Goal: Transaction & Acquisition: Purchase product/service

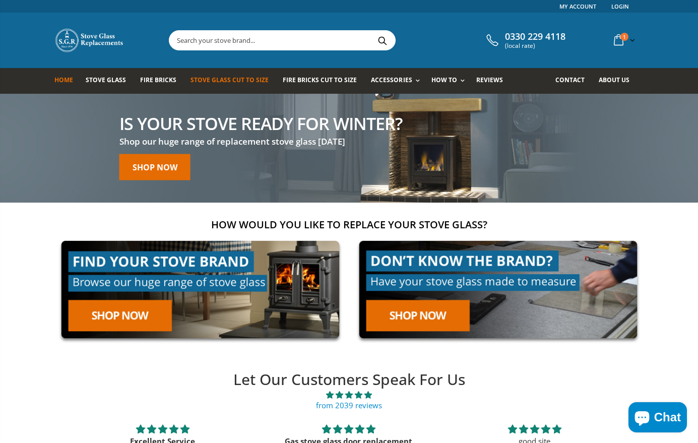
click at [229, 81] on span "Stove Glass Cut To Size" at bounding box center [229, 80] width 78 height 9
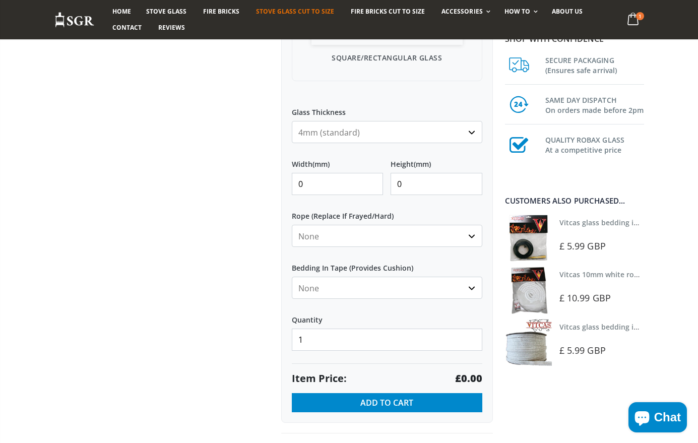
scroll to position [389, 0]
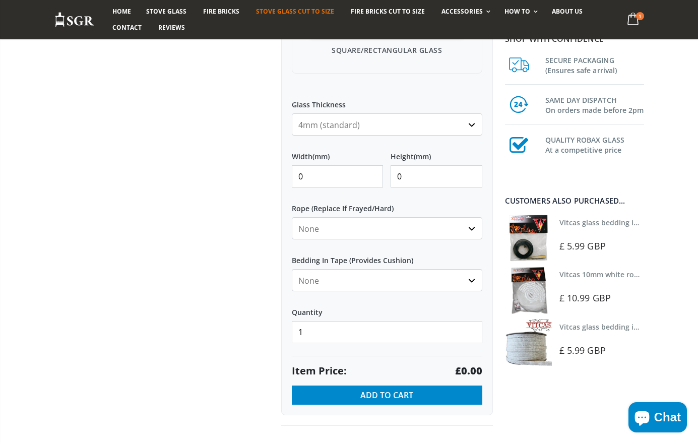
click at [301, 175] on input "0" at bounding box center [338, 176] width 92 height 22
type input "293"
click at [412, 180] on input "0" at bounding box center [436, 176] width 92 height 22
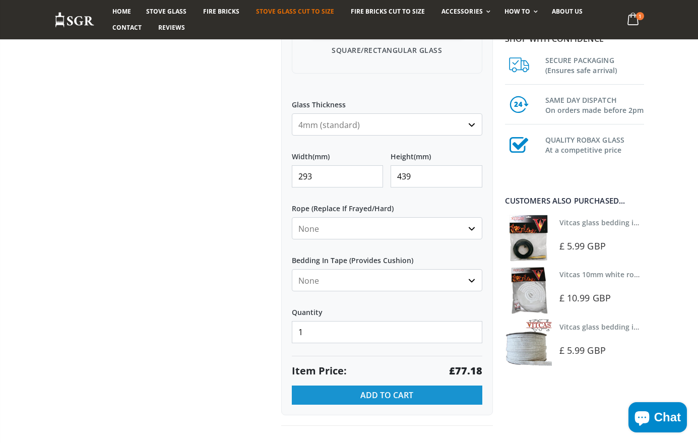
type input "439"
click at [361, 393] on span "Add to Cart" at bounding box center [386, 394] width 53 height 11
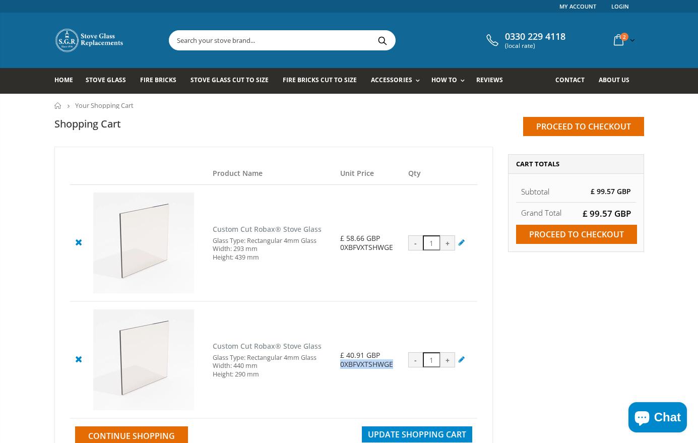
drag, startPoint x: 393, startPoint y: 366, endPoint x: 340, endPoint y: 363, distance: 53.5
click at [340, 363] on div "0XBFVXTSHWGE" at bounding box center [368, 364] width 57 height 9
copy div "0XBFVXTSHWGE"
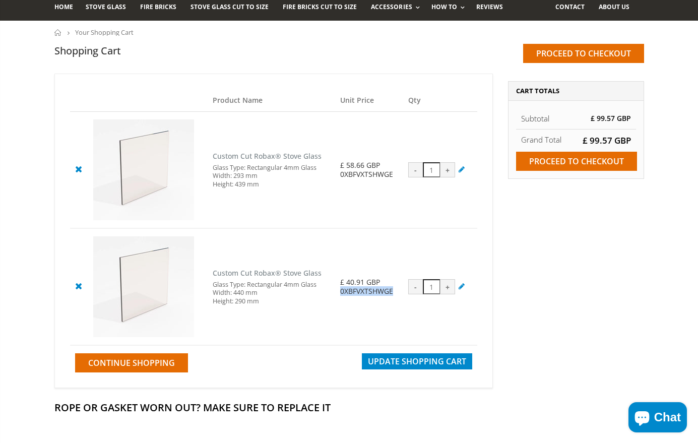
scroll to position [76, 0]
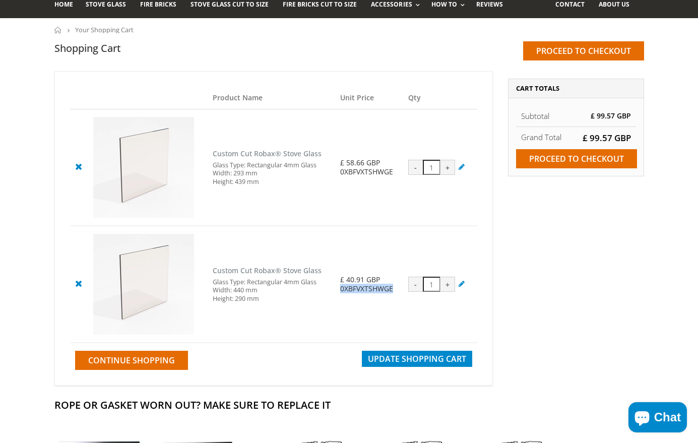
click at [461, 169] on icon at bounding box center [462, 167] width 10 height 10
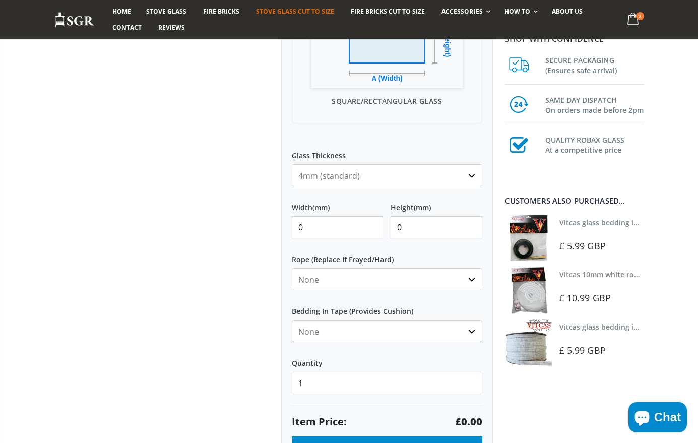
scroll to position [315, 0]
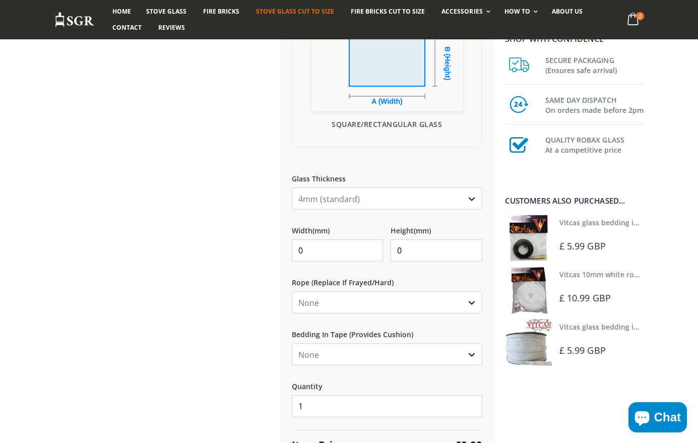
drag, startPoint x: 305, startPoint y: 251, endPoint x: 282, endPoint y: 251, distance: 22.7
click at [286, 251] on div "My Measurements Are In Millimeters Centimeters Inches For inches, please enter …" at bounding box center [387, 183] width 212 height 614
type input "439"
click at [410, 250] on input "0" at bounding box center [436, 250] width 92 height 22
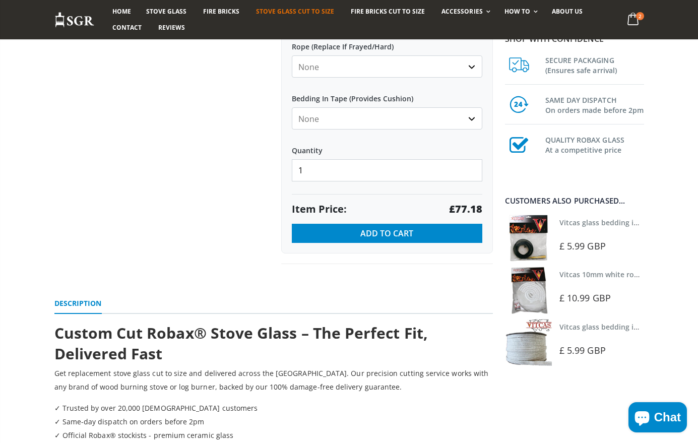
scroll to position [538, 0]
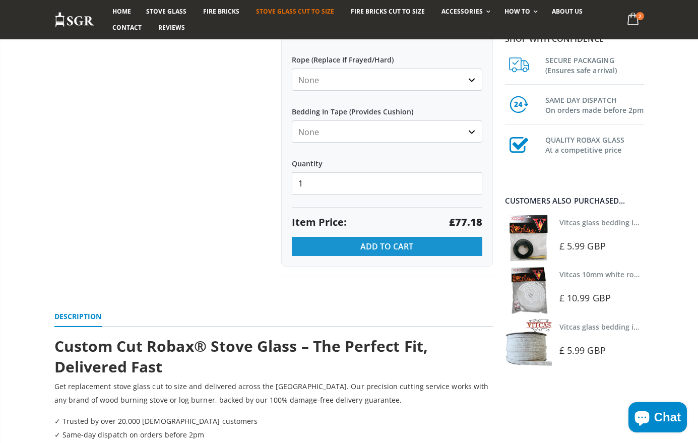
type input "293"
click at [381, 245] on span "Add to Cart" at bounding box center [386, 246] width 53 height 11
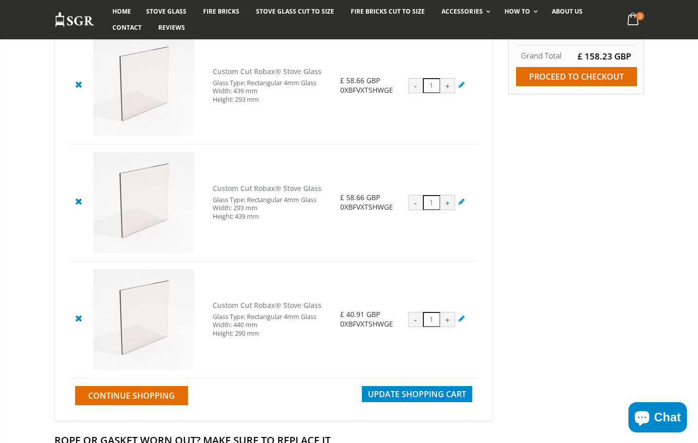
scroll to position [158, 0]
click at [418, 204] on div "-" at bounding box center [415, 201] width 15 height 15
click at [77, 201] on icon at bounding box center [78, 200] width 13 height 12
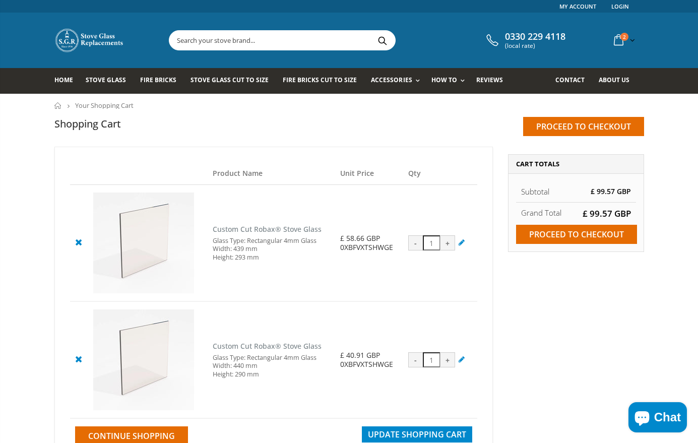
click at [77, 242] on icon at bounding box center [78, 242] width 13 height 12
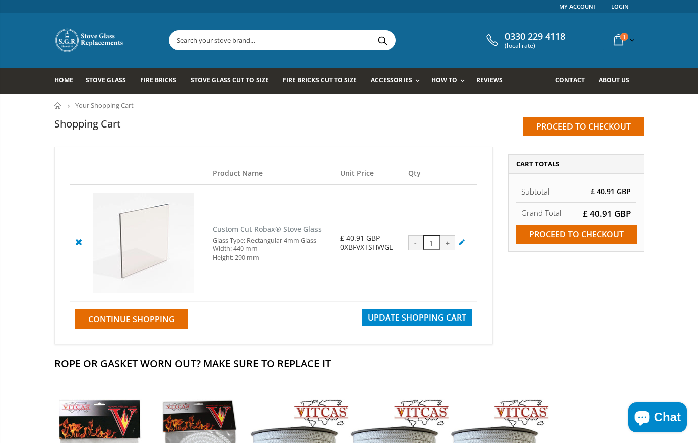
click at [461, 244] on icon at bounding box center [462, 242] width 10 height 10
click at [126, 322] on span "Continue Shopping" at bounding box center [131, 318] width 87 height 11
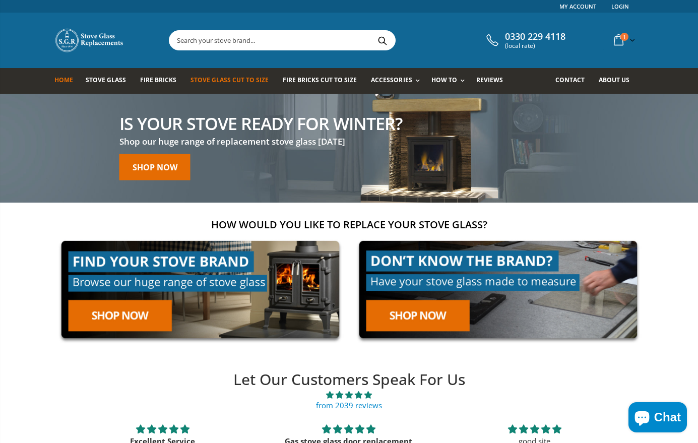
click at [218, 82] on span "Stove Glass Cut To Size" at bounding box center [229, 80] width 78 height 9
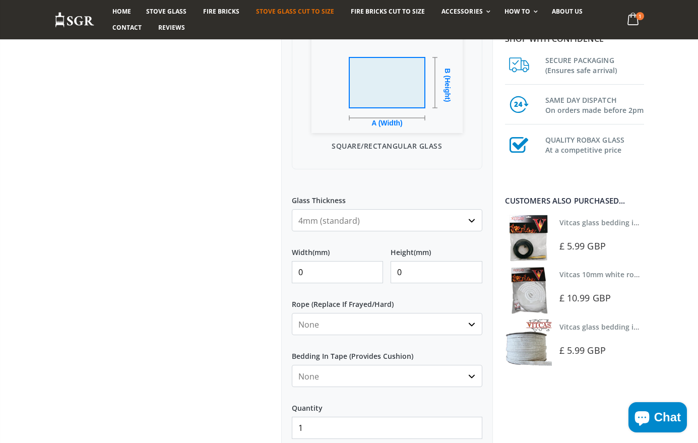
scroll to position [366, 0]
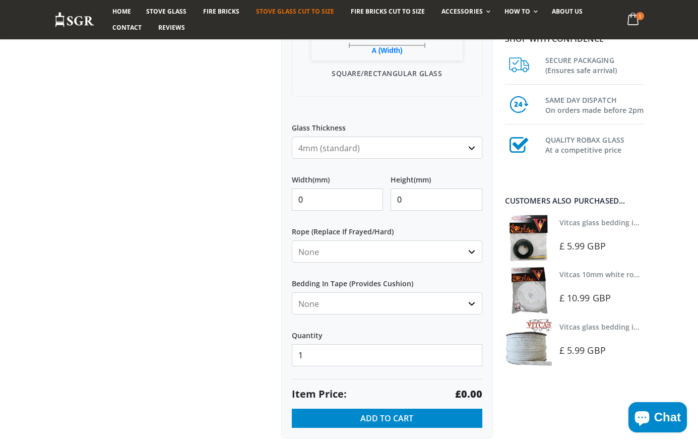
drag, startPoint x: 309, startPoint y: 193, endPoint x: 247, endPoint y: 202, distance: 62.0
click at [255, 199] on div "Custom Cut Robax® Stove Glass 297 reviews Pool Type Default Title Pool #1 Pool …" at bounding box center [273, 111] width 453 height 721
type input "440"
click at [407, 201] on input "0" at bounding box center [436, 199] width 92 height 22
type input "293"
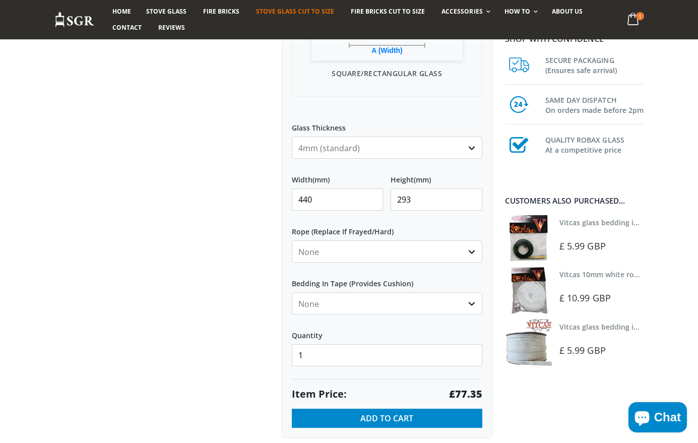
click at [414, 338] on label "Quantity" at bounding box center [387, 331] width 190 height 18
click at [414, 344] on input "1" at bounding box center [387, 355] width 190 height 22
click at [388, 377] on div "My Measurements Are In Millimeters Centimeters Inches For inches, please enter …" at bounding box center [387, 132] width 212 height 614
drag, startPoint x: 314, startPoint y: 198, endPoint x: 283, endPoint y: 198, distance: 31.2
click at [284, 198] on div "My Measurements Are In Millimeters Centimeters Inches For inches, please enter …" at bounding box center [387, 132] width 212 height 614
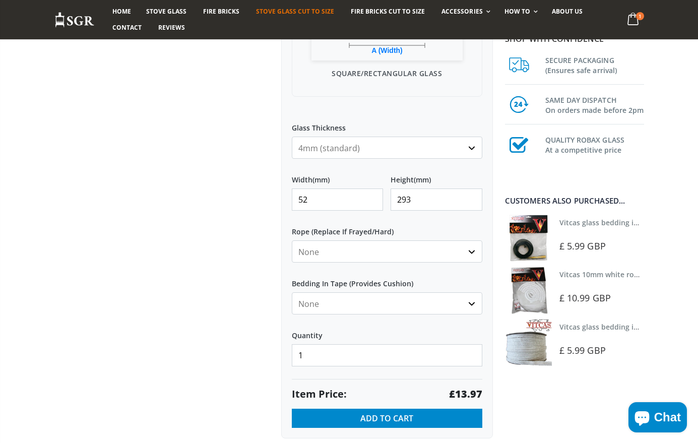
click at [282, 198] on div "My Measurements Are In Millimeters Centimeters Inches For inches, please enter …" at bounding box center [387, 132] width 212 height 614
drag, startPoint x: 315, startPoint y: 197, endPoint x: 278, endPoint y: 197, distance: 36.8
click at [283, 197] on div "My Measurements Are In Millimeters Centimeters Inches For inches, please enter …" at bounding box center [387, 132] width 212 height 614
type input "440"
click at [419, 198] on input "293" at bounding box center [436, 199] width 92 height 22
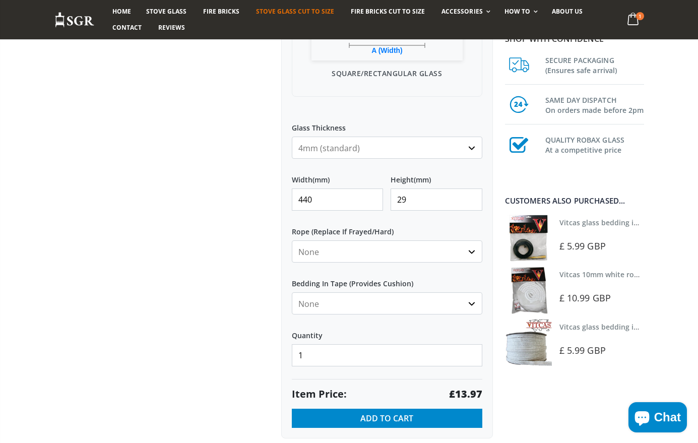
type input "293"
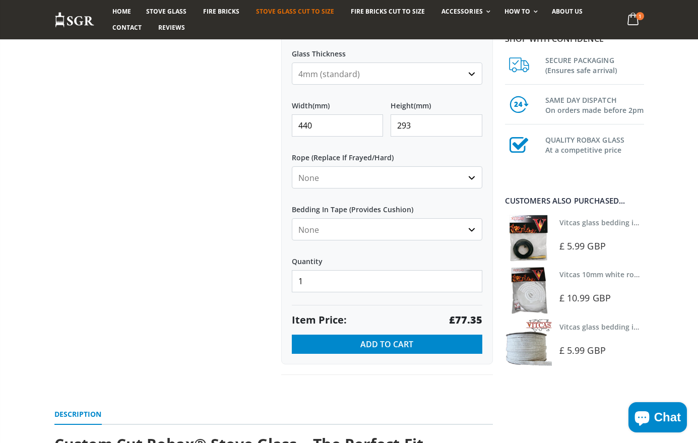
scroll to position [443, 0]
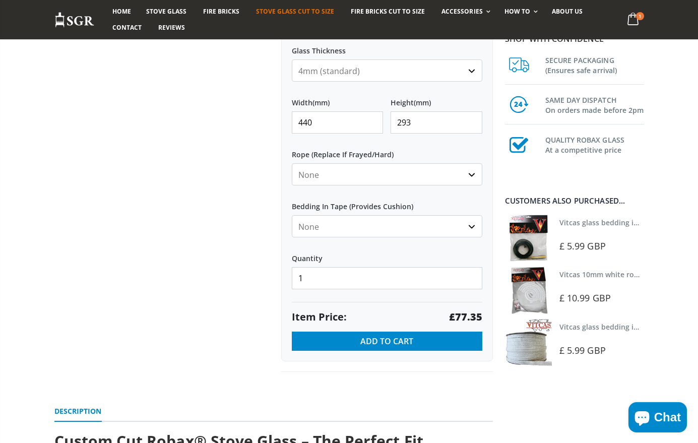
drag, startPoint x: 372, startPoint y: 343, endPoint x: 319, endPoint y: 150, distance: 200.5
click at [315, 121] on input "440" at bounding box center [338, 122] width 92 height 22
type input "439"
click at [400, 345] on span "Add to Cart" at bounding box center [386, 340] width 53 height 11
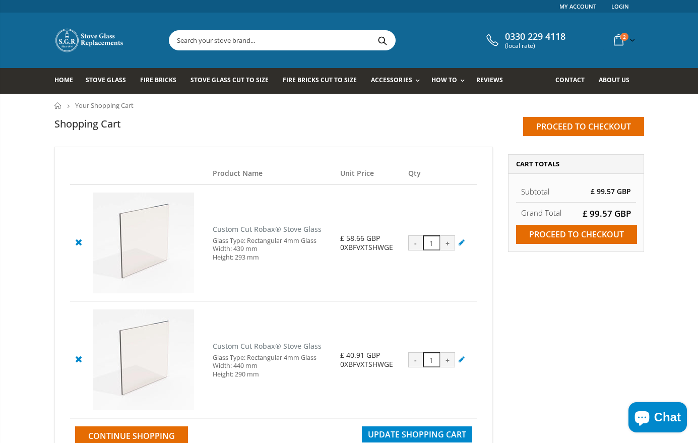
click at [77, 243] on icon at bounding box center [78, 242] width 13 height 12
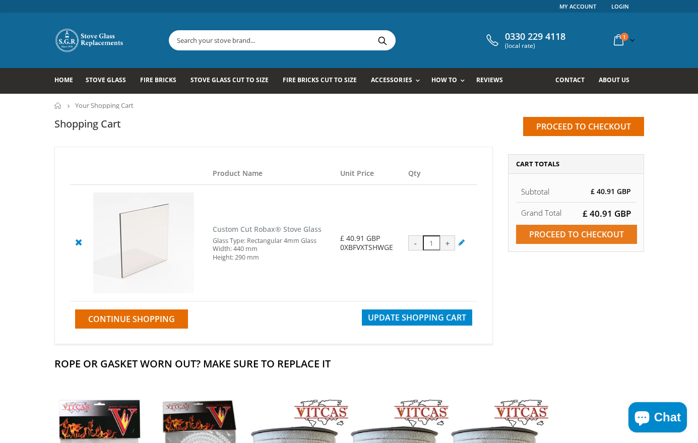
click at [552, 234] on input "Proceed to checkout" at bounding box center [576, 234] width 121 height 19
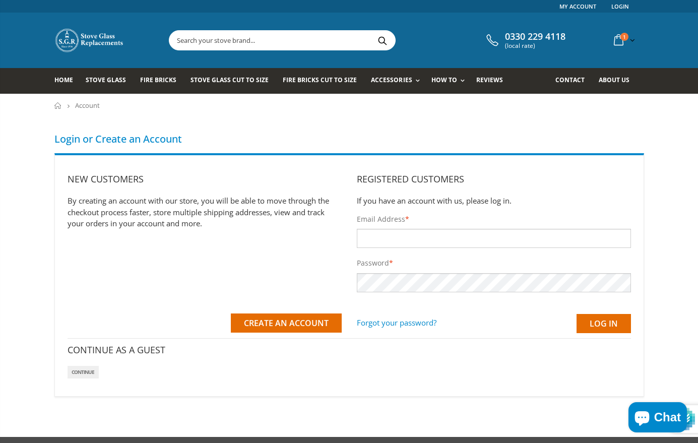
click at [471, 238] on input "Email Address *" at bounding box center [494, 238] width 274 height 19
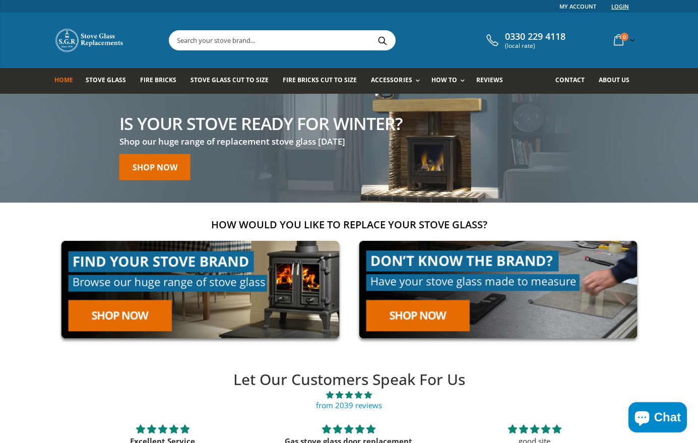
click at [619, 6] on link "Login" at bounding box center [620, 6] width 18 height 13
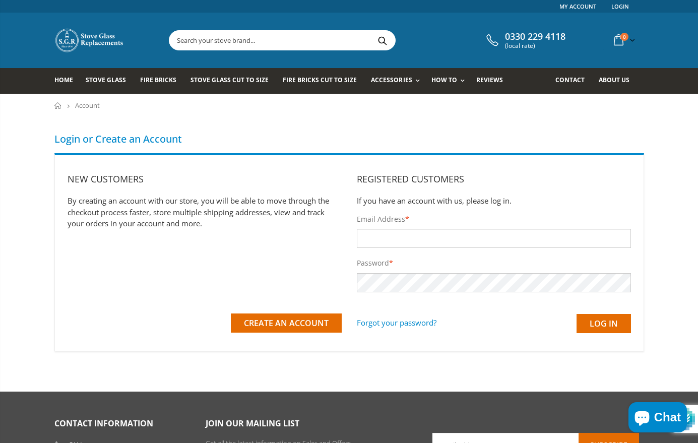
click at [373, 236] on input "Email Address *" at bounding box center [494, 238] width 274 height 19
click at [222, 80] on span "Stove Glass Cut To Size" at bounding box center [229, 80] width 78 height 9
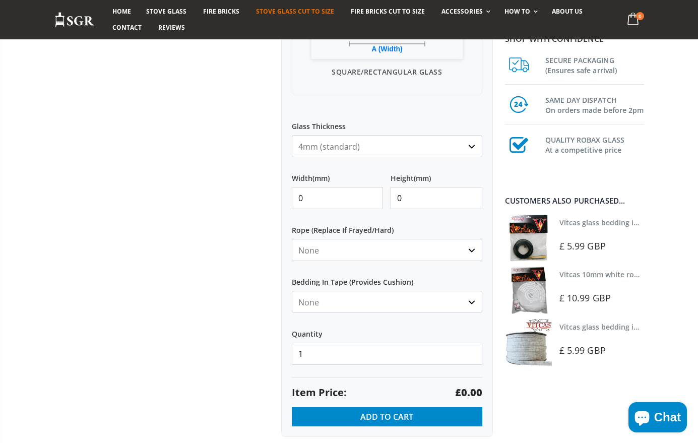
scroll to position [370, 0]
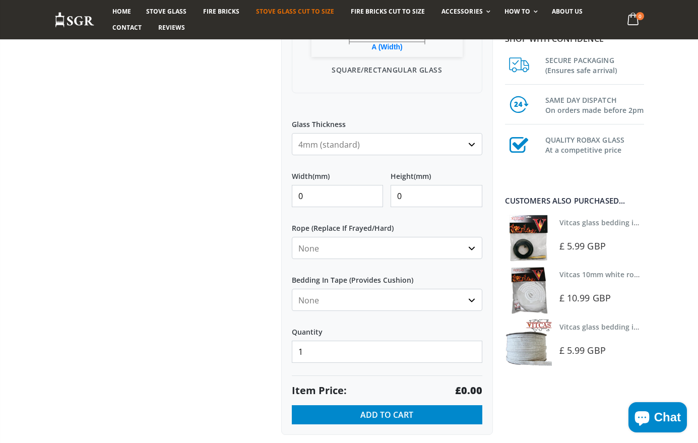
click at [322, 197] on input "0" at bounding box center [338, 196] width 92 height 22
type input "1"
click at [322, 197] on input "Width (mm)" at bounding box center [338, 196] width 92 height 22
type input "439"
click at [408, 199] on input "0" at bounding box center [436, 196] width 92 height 22
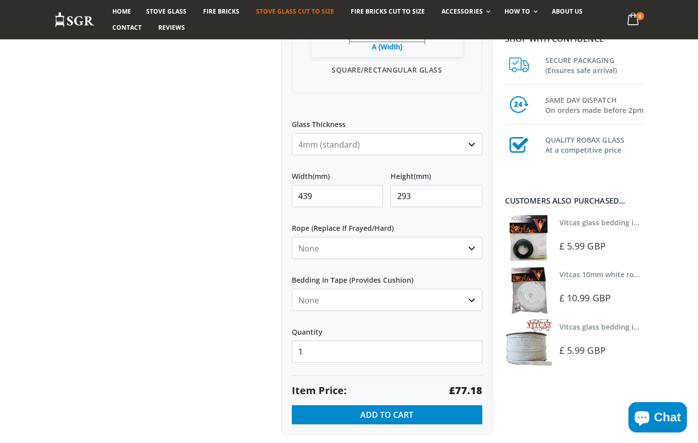
type input "293"
click at [406, 378] on div "Item Price: £77.18" at bounding box center [387, 386] width 190 height 22
click at [318, 198] on input "439" at bounding box center [338, 196] width 92 height 22
type input "440"
click at [415, 195] on input "293" at bounding box center [436, 196] width 92 height 22
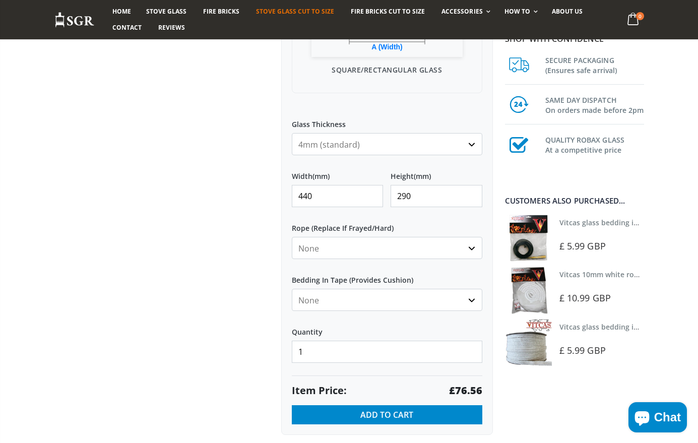
type input "290"
click at [256, 314] on div at bounding box center [160, 96] width 227 height 698
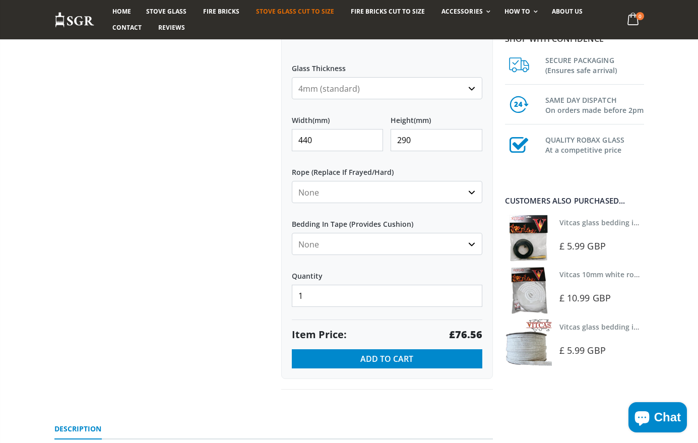
scroll to position [429, 0]
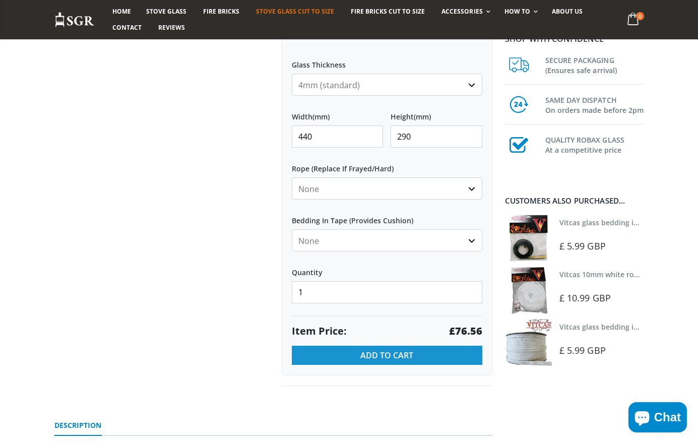
click at [376, 355] on span "Add to Cart" at bounding box center [386, 355] width 53 height 11
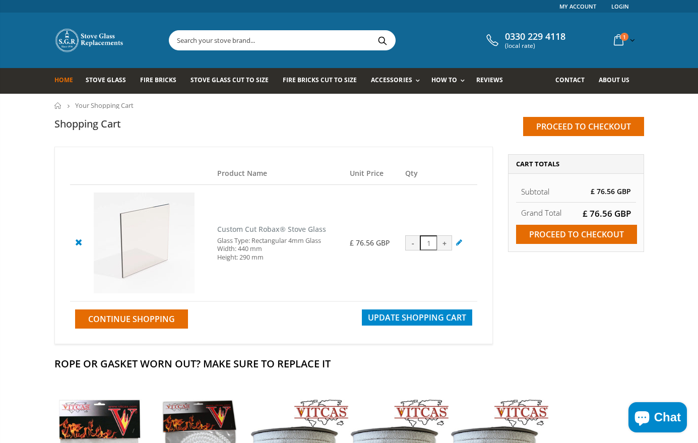
click at [62, 80] on span "Home" at bounding box center [63, 80] width 19 height 9
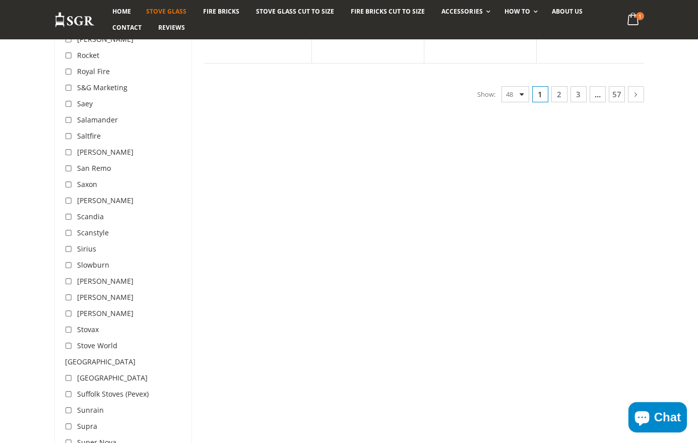
scroll to position [2677, 0]
click at [68, 324] on input "checkbox" at bounding box center [70, 329] width 10 height 10
checkbox input "true"
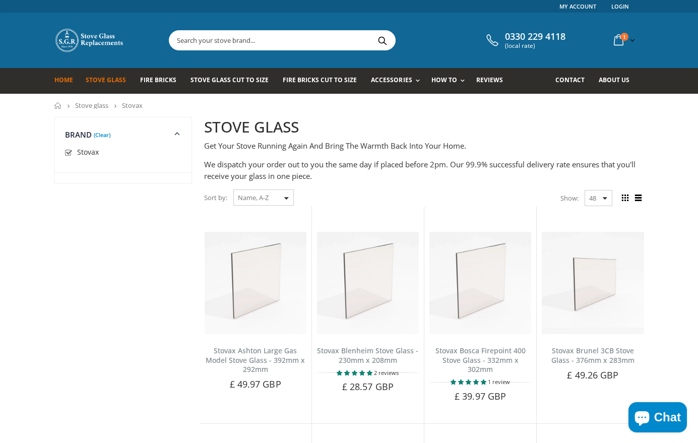
click at [62, 84] on span "Home" at bounding box center [63, 80] width 19 height 9
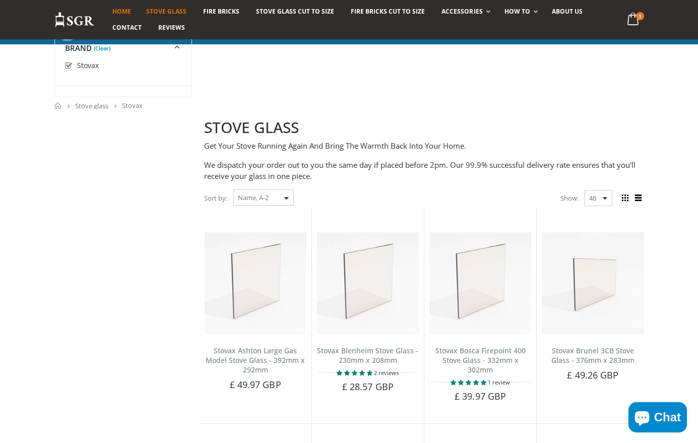
scroll to position [2677, 0]
